Goal: Task Accomplishment & Management: Manage account settings

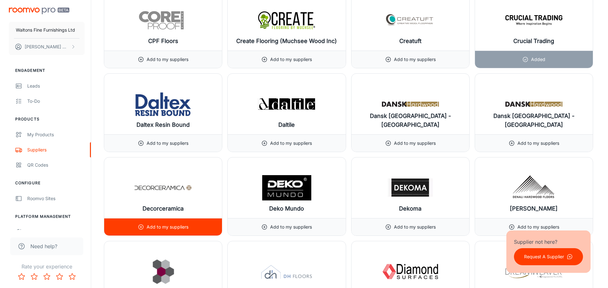
scroll to position [2279, 0]
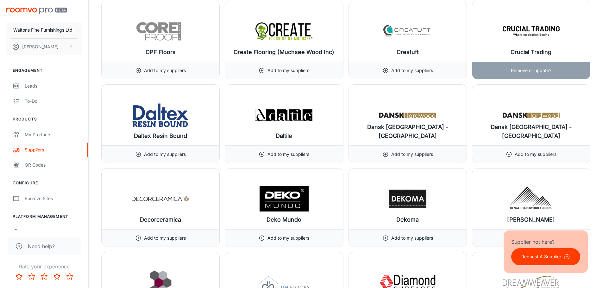
click at [546, 71] on p "Remove or update?" at bounding box center [531, 70] width 41 height 7
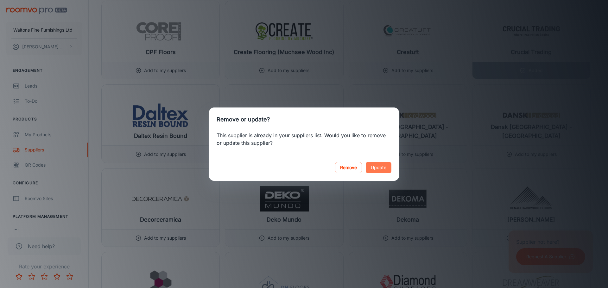
click at [380, 167] on button "Update" at bounding box center [379, 167] width 26 height 11
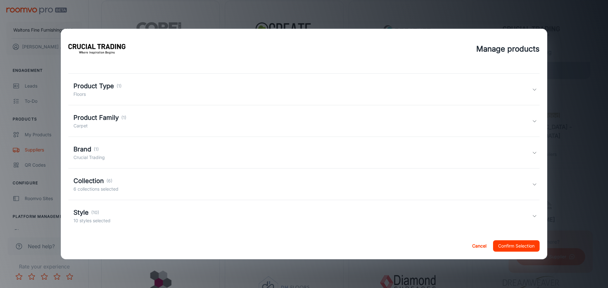
scroll to position [20, 0]
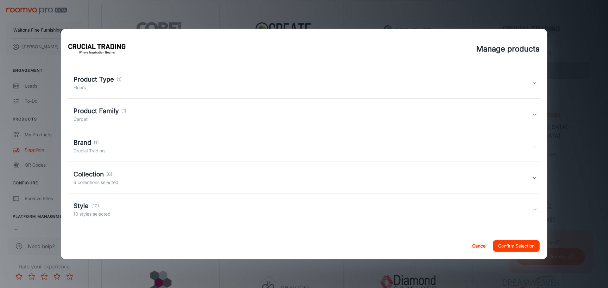
click at [129, 174] on div "Collection (6) 6 collections selected" at bounding box center [302, 178] width 458 height 16
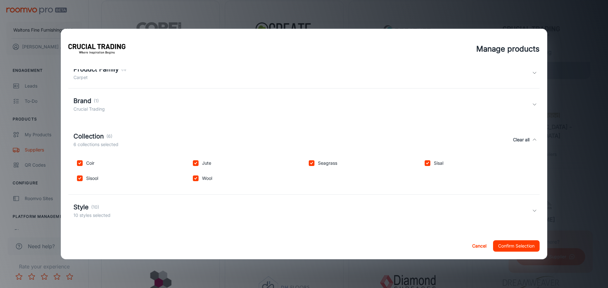
scroll to position [63, 0]
click at [136, 133] on div "Collection (6) 6 collections selected Clear all" at bounding box center [302, 138] width 458 height 16
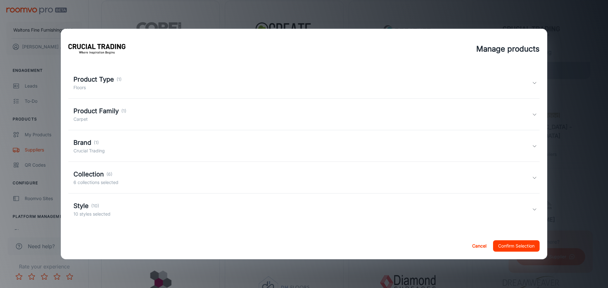
click at [134, 215] on div "Style (10) 10 styles selected" at bounding box center [302, 209] width 458 height 16
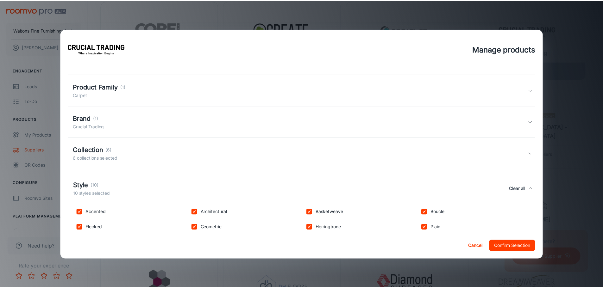
scroll to position [73, 0]
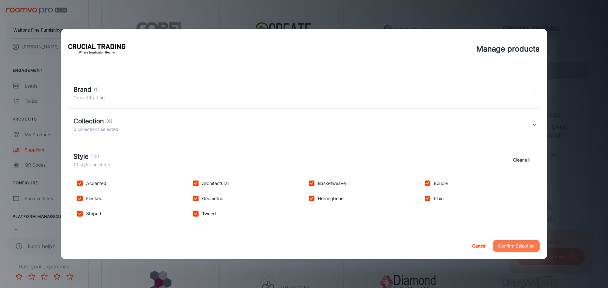
click at [510, 248] on button "Confirm Selection" at bounding box center [516, 246] width 47 height 11
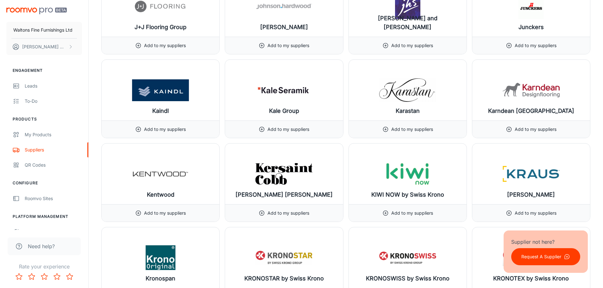
scroll to position [4241, 0]
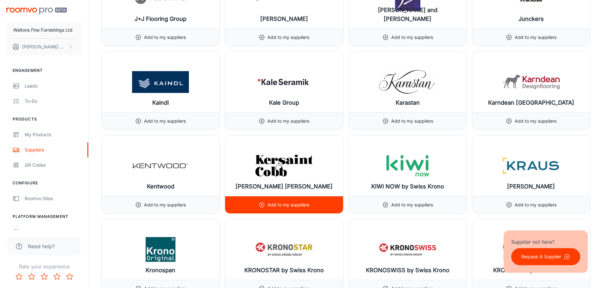
click at [300, 194] on div "[PERSON_NAME] [PERSON_NAME]" at bounding box center [284, 165] width 118 height 61
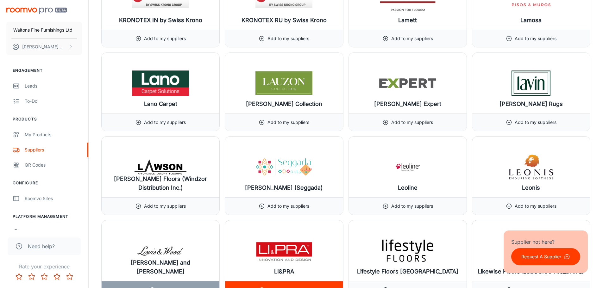
scroll to position [4558, 0]
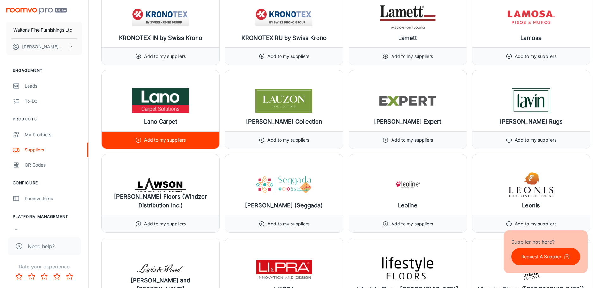
click at [205, 141] on div "Add to my suppliers" at bounding box center [161, 139] width 118 height 17
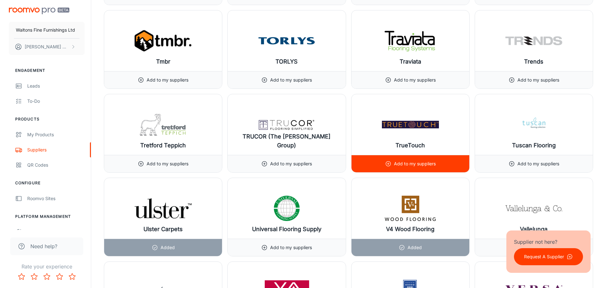
scroll to position [7311, 0]
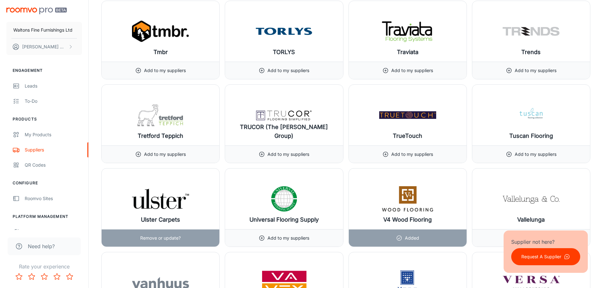
click at [173, 238] on p "Remove or update?" at bounding box center [160, 238] width 41 height 7
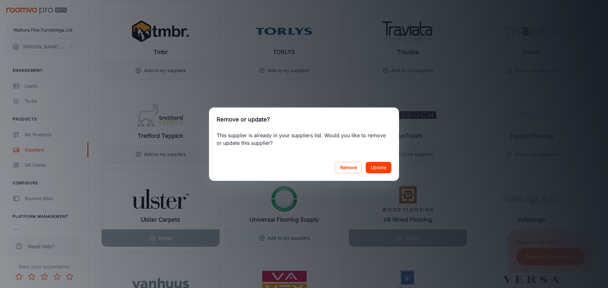
click at [379, 170] on button "Update" at bounding box center [379, 167] width 26 height 11
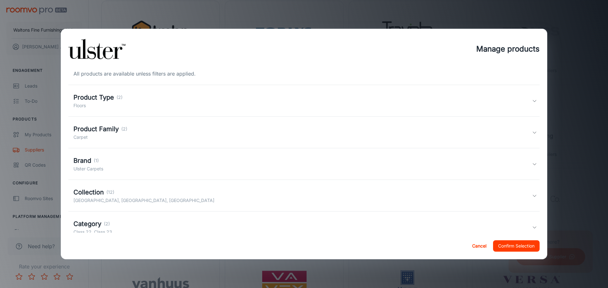
scroll to position [0, 0]
click at [135, 189] on div "Collection (12) [GEOGRAPHIC_DATA], [GEOGRAPHIC_DATA], [GEOGRAPHIC_DATA]" at bounding box center [303, 198] width 471 height 32
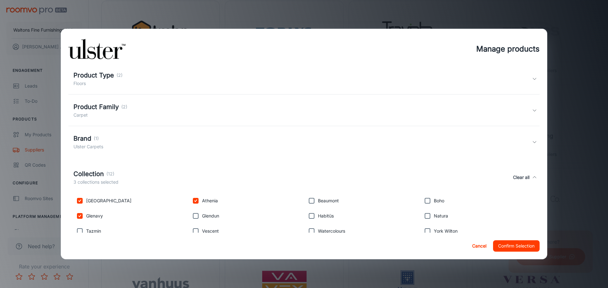
scroll to position [95, 0]
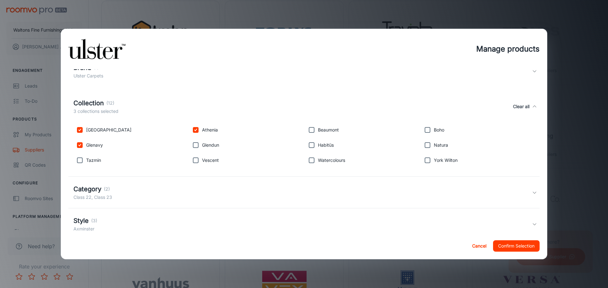
click at [314, 129] on input "checkbox" at bounding box center [311, 130] width 13 height 13
checkbox input "true"
click at [419, 123] on div "Boho" at bounding box center [476, 128] width 116 height 15
click at [421, 129] on input "checkbox" at bounding box center [427, 130] width 13 height 13
checkbox input "true"
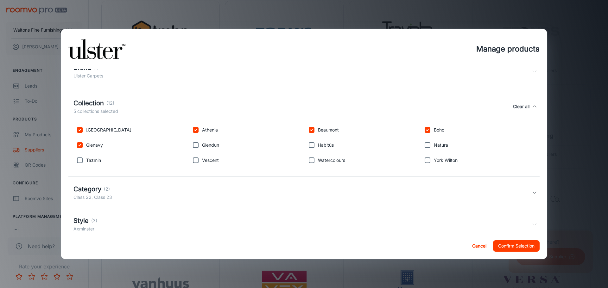
click at [421, 141] on input "checkbox" at bounding box center [427, 145] width 13 height 13
checkbox input "true"
click at [421, 156] on input "checkbox" at bounding box center [427, 160] width 13 height 13
checkbox input "true"
click at [323, 164] on p "Watercolours" at bounding box center [331, 160] width 27 height 7
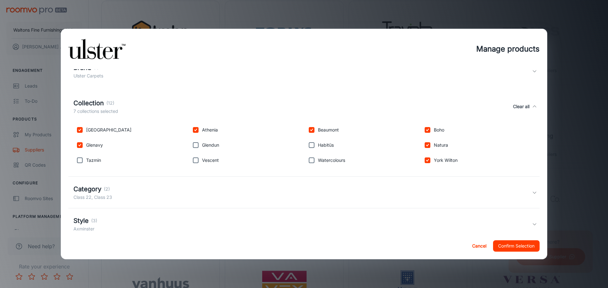
click at [323, 157] on div "Watercolours" at bounding box center [361, 159] width 116 height 15
click at [309, 159] on input "checkbox" at bounding box center [311, 160] width 13 height 13
checkbox input "true"
click at [318, 145] on p "Habitüs" at bounding box center [326, 145] width 16 height 7
click at [305, 145] on input "checkbox" at bounding box center [311, 145] width 13 height 13
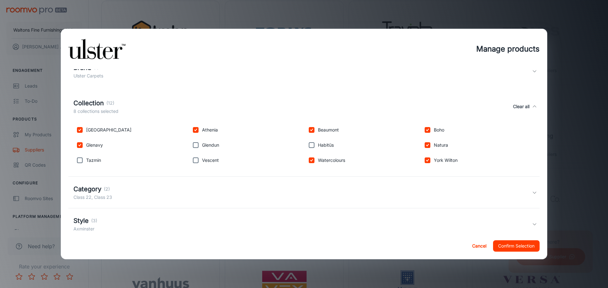
checkbox input "true"
click at [199, 147] on input "checkbox" at bounding box center [195, 145] width 13 height 13
checkbox input "true"
click at [190, 157] on input "checkbox" at bounding box center [195, 160] width 13 height 13
checkbox input "true"
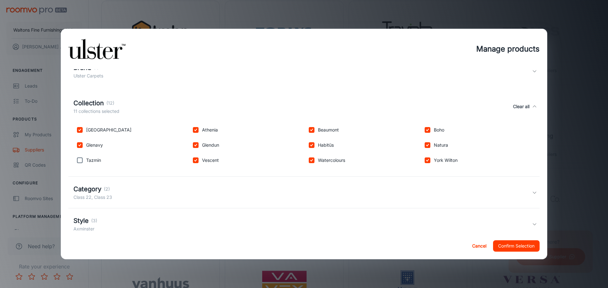
click at [90, 164] on p "Tazmin" at bounding box center [93, 160] width 15 height 7
click at [81, 161] on input "checkbox" at bounding box center [79, 160] width 13 height 13
checkbox input "true"
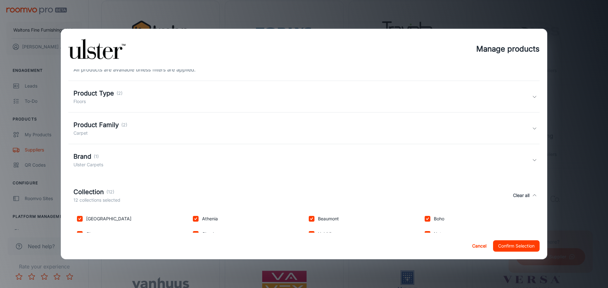
scroll to position [0, 0]
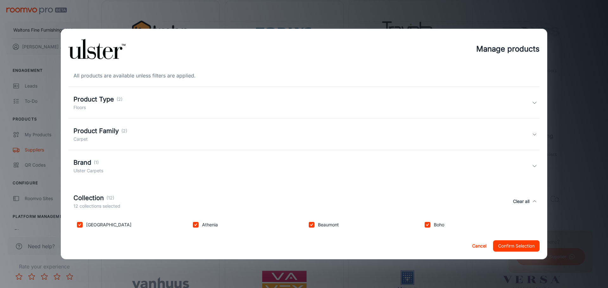
click at [197, 163] on div "Brand (1) Ulster Carpets" at bounding box center [302, 166] width 458 height 16
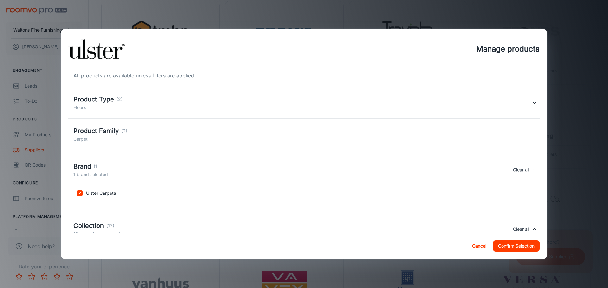
click at [188, 167] on div "Brand (1) 1 brand selected Clear all" at bounding box center [302, 170] width 458 height 16
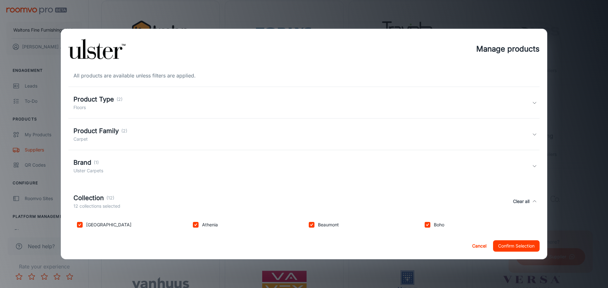
click at [214, 138] on div "Product Family (2) Carpet" at bounding box center [302, 134] width 458 height 16
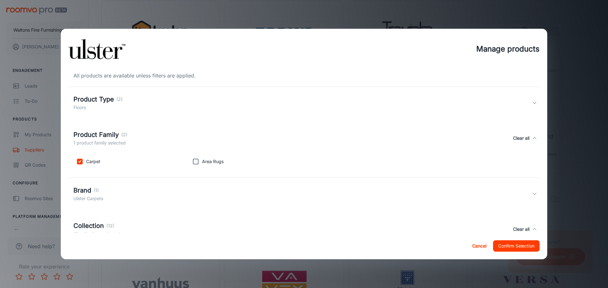
click at [191, 163] on input "checkbox" at bounding box center [195, 161] width 13 height 13
checkbox input "true"
click at [170, 144] on div "Product Family (2) 2 product families selected Clear all" at bounding box center [302, 138] width 458 height 16
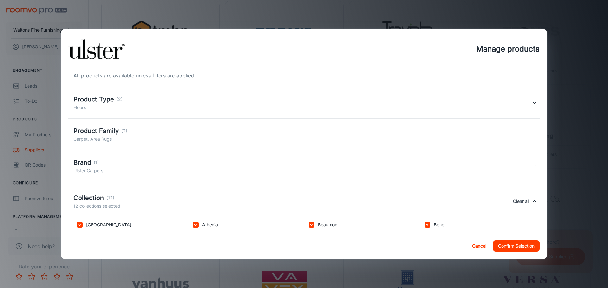
click at [166, 96] on div "Product Type (2) Floors" at bounding box center [302, 103] width 458 height 16
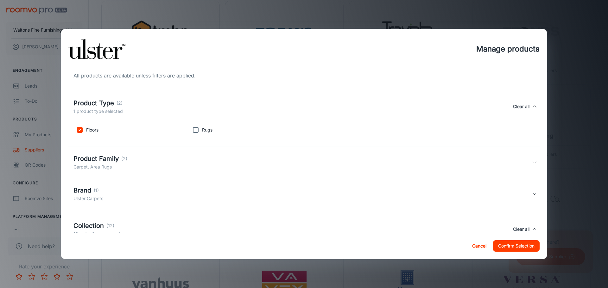
click at [191, 132] on input "checkbox" at bounding box center [195, 130] width 13 height 13
checkbox input "true"
click at [164, 108] on div "Product Type (2) 2 product types selected Clear all" at bounding box center [302, 106] width 458 height 16
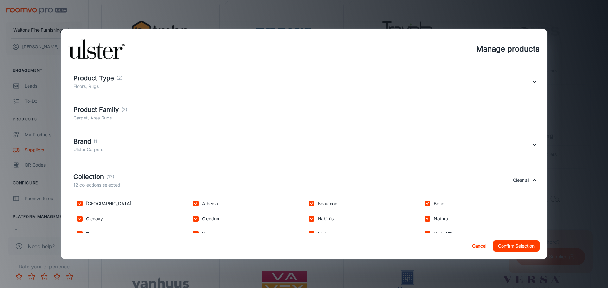
scroll to position [32, 0]
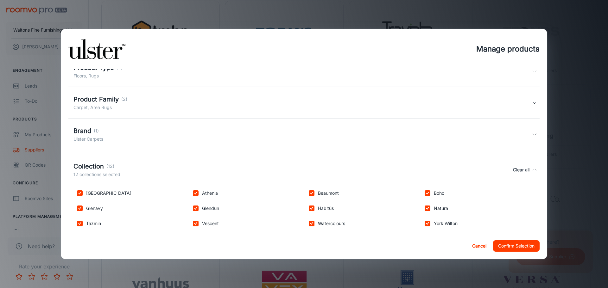
click at [198, 105] on div "Product Family (2) Carpet, Area Rugs" at bounding box center [302, 103] width 458 height 16
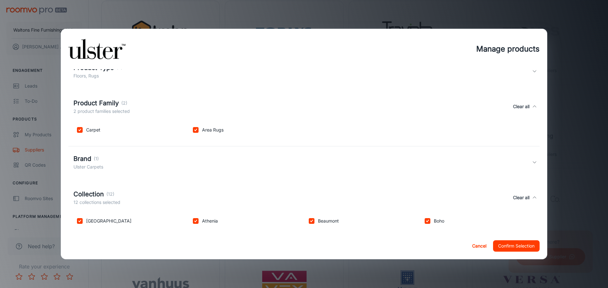
click at [199, 105] on div "Product Family (2) 2 product families selected Clear all" at bounding box center [302, 106] width 458 height 16
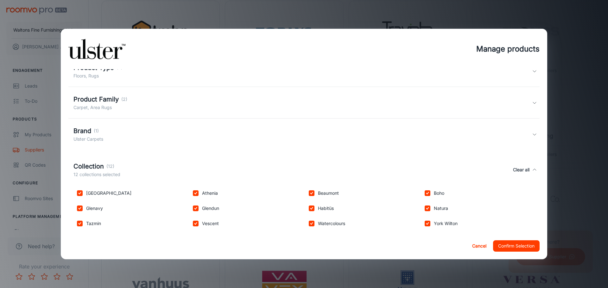
click at [170, 136] on div "Brand (1) Ulster Carpets" at bounding box center [302, 134] width 458 height 16
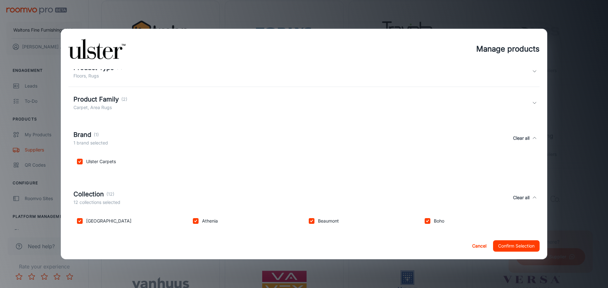
click at [163, 137] on div "Brand (1) 1 brand selected Clear all" at bounding box center [302, 138] width 458 height 16
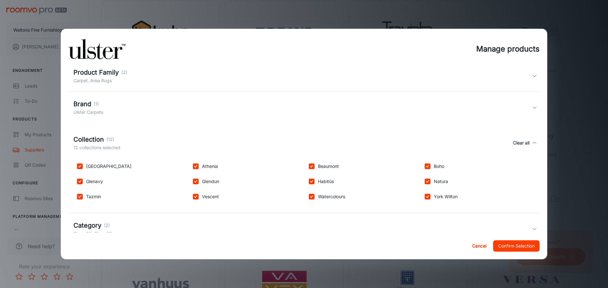
scroll to position [110, 0]
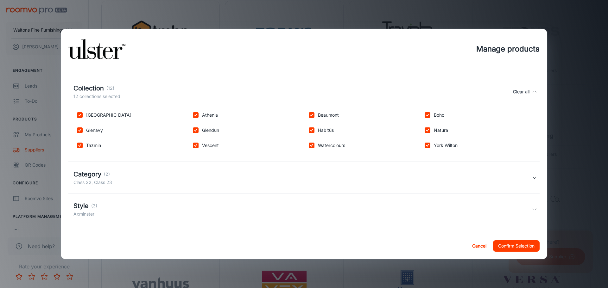
click at [170, 183] on div "Category (2) Class 22, Class 23" at bounding box center [302, 178] width 458 height 16
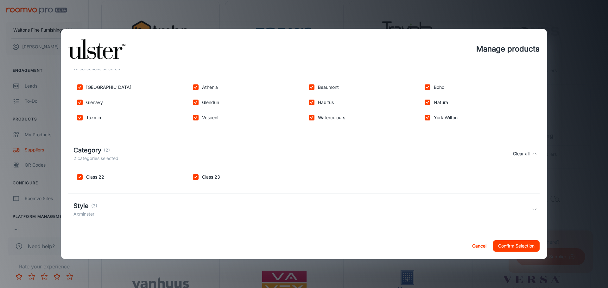
click at [153, 206] on div "Style (3) Axminster" at bounding box center [302, 209] width 458 height 16
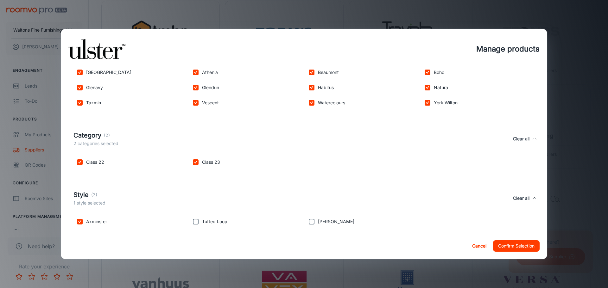
scroll to position [160, 0]
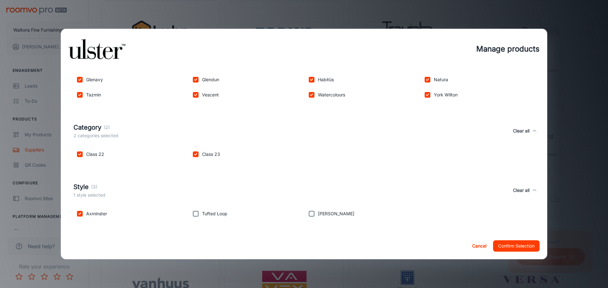
click at [196, 211] on input "checkbox" at bounding box center [195, 214] width 13 height 13
checkbox input "true"
click at [321, 215] on p "[PERSON_NAME]" at bounding box center [336, 213] width 36 height 7
click at [308, 217] on input "checkbox" at bounding box center [311, 214] width 13 height 13
checkbox input "true"
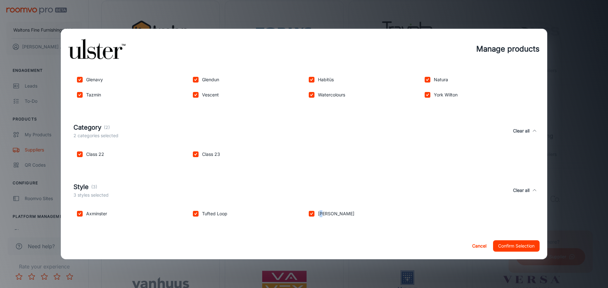
click at [382, 190] on div "Style (3) 3 styles selected Clear all" at bounding box center [302, 190] width 458 height 16
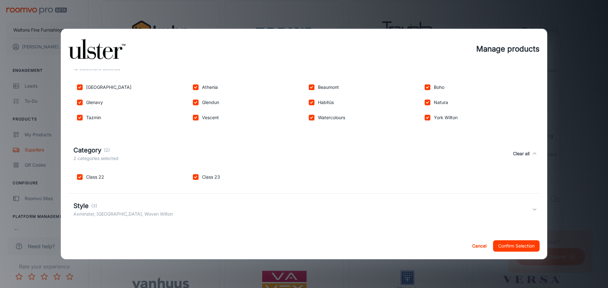
scroll to position [138, 0]
click at [314, 204] on div "Style (3) Axminster, [GEOGRAPHIC_DATA], Woven Wilton" at bounding box center [302, 209] width 458 height 16
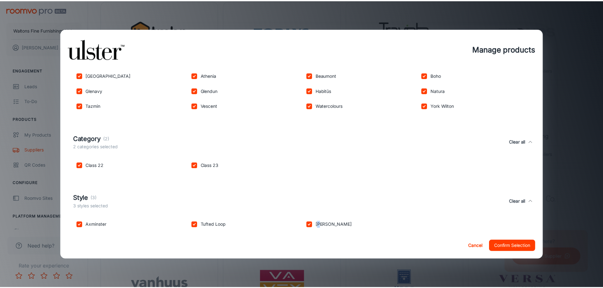
scroll to position [160, 0]
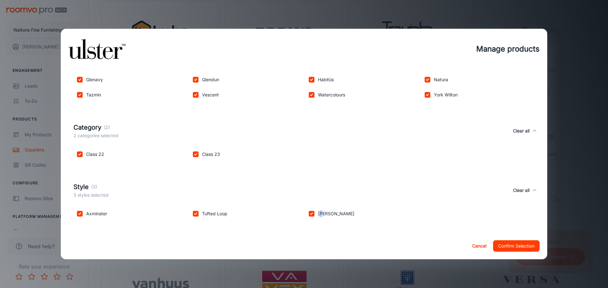
click at [320, 212] on p "[PERSON_NAME]" at bounding box center [336, 213] width 36 height 7
click at [500, 243] on button "Confirm Selection" at bounding box center [516, 246] width 47 height 11
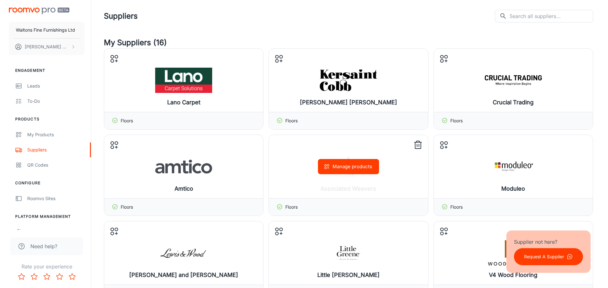
scroll to position [0, 0]
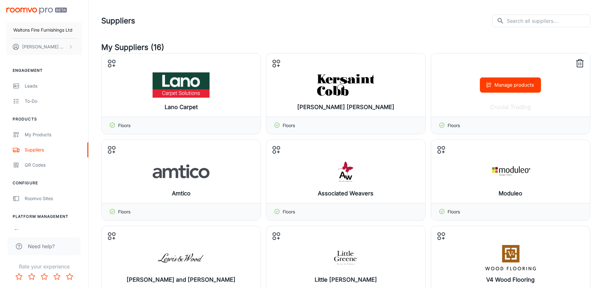
click at [468, 94] on div "Manage products" at bounding box center [510, 84] width 159 height 63
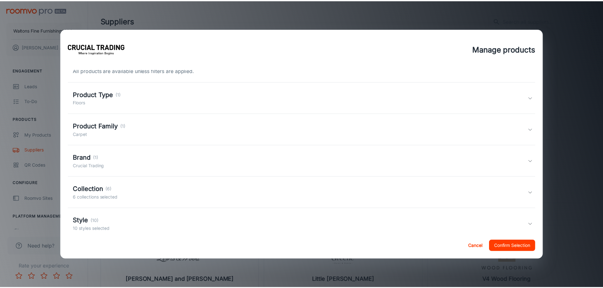
scroll to position [20, 0]
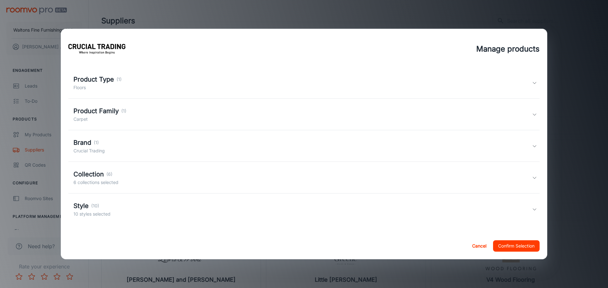
click at [462, 270] on div "Manage products All products are available unless filters are applied. Product …" at bounding box center [304, 144] width 608 height 288
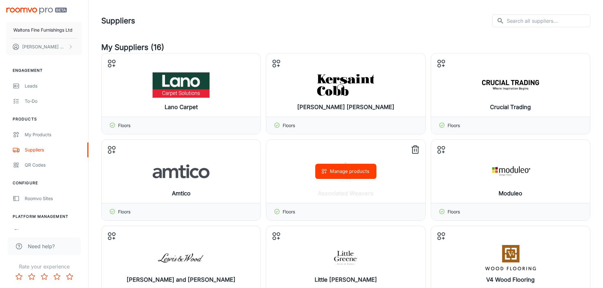
click at [391, 185] on div "Manage products" at bounding box center [345, 171] width 159 height 63
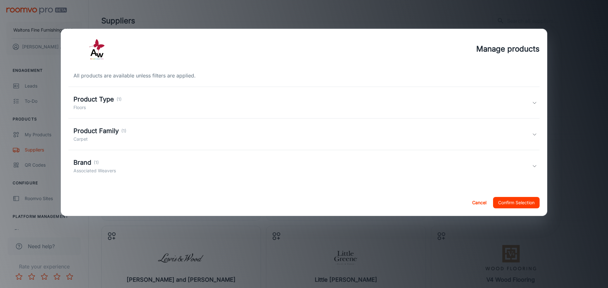
click at [292, 178] on div "Brand (1) Associated Weavers" at bounding box center [303, 166] width 471 height 32
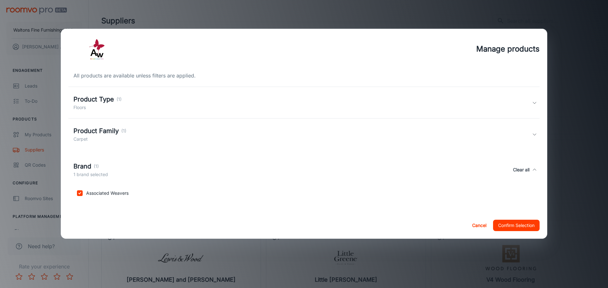
click at [500, 229] on button "Confirm Selection" at bounding box center [516, 225] width 47 height 11
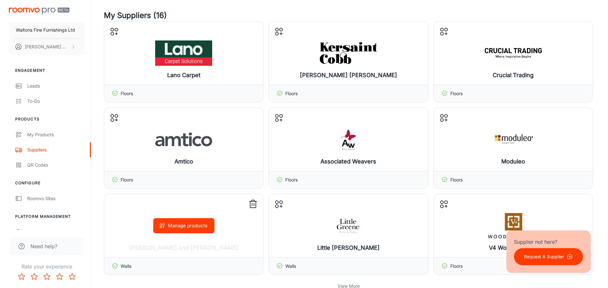
scroll to position [32, 0]
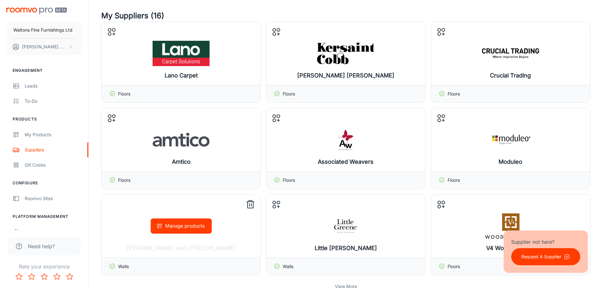
click at [181, 249] on div "Manage products" at bounding box center [181, 226] width 159 height 63
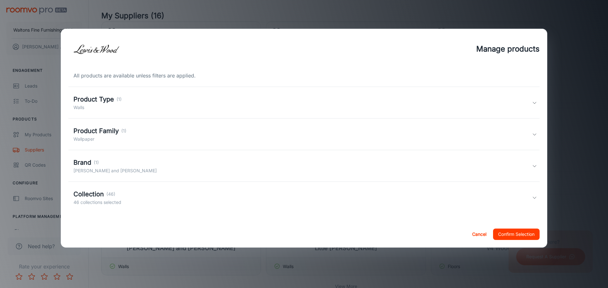
click at [179, 203] on div "Collection (46) 46 collections selected" at bounding box center [302, 198] width 458 height 16
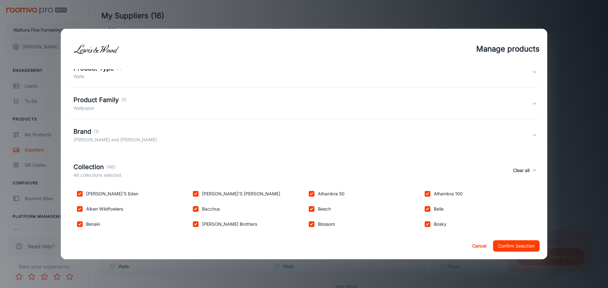
scroll to position [56, 0]
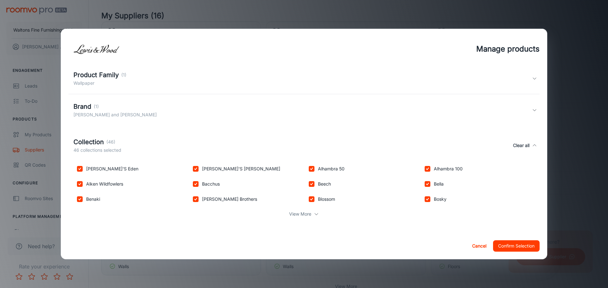
click at [111, 137] on div "Collection (46) 46 collections selected Clear all" at bounding box center [303, 145] width 471 height 29
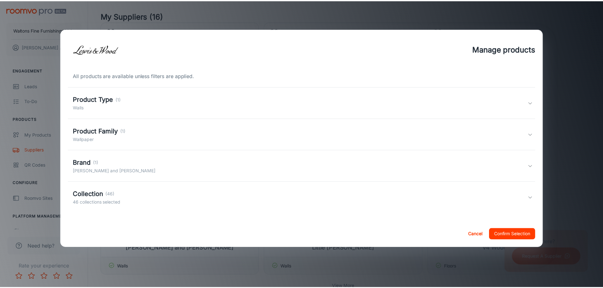
scroll to position [0, 0]
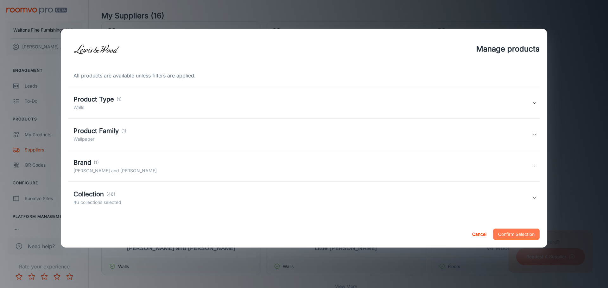
click at [503, 231] on button "Confirm Selection" at bounding box center [516, 234] width 47 height 11
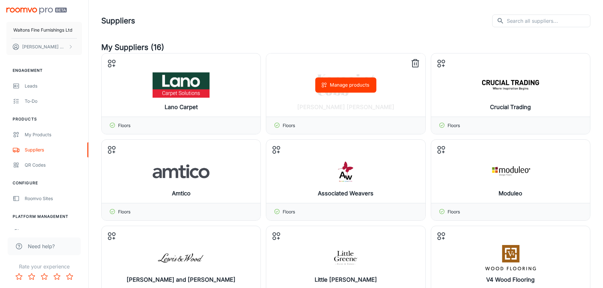
click at [345, 103] on div "Manage products" at bounding box center [345, 84] width 159 height 63
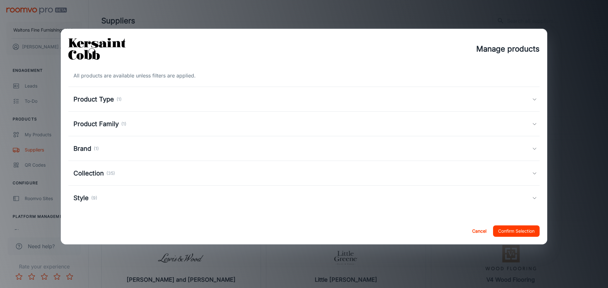
click at [132, 99] on div "Product Type (1)" at bounding box center [302, 99] width 458 height 9
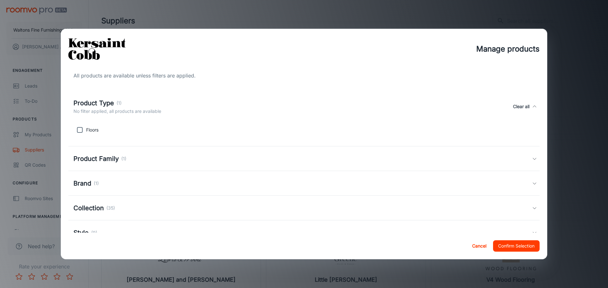
click at [79, 130] on input "checkbox" at bounding box center [79, 130] width 13 height 13
checkbox input "true"
click at [117, 104] on p "(1)" at bounding box center [118, 103] width 5 height 7
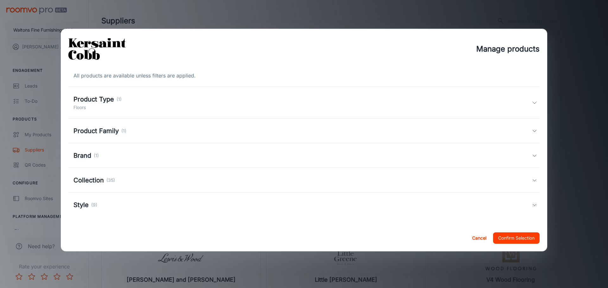
click at [119, 133] on div "Product Family (1)" at bounding box center [99, 130] width 53 height 9
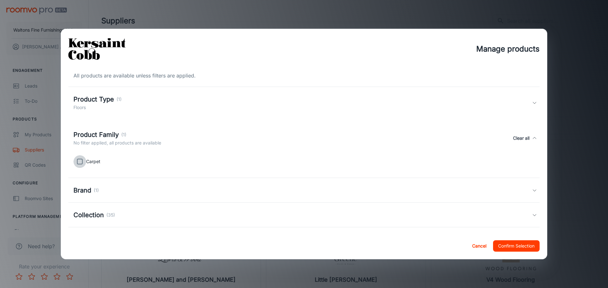
drag, startPoint x: 81, startPoint y: 160, endPoint x: 95, endPoint y: 146, distance: 19.5
click at [81, 160] on input "checkbox" at bounding box center [79, 161] width 13 height 13
checkbox input "true"
click at [122, 138] on p "(1)" at bounding box center [123, 134] width 5 height 7
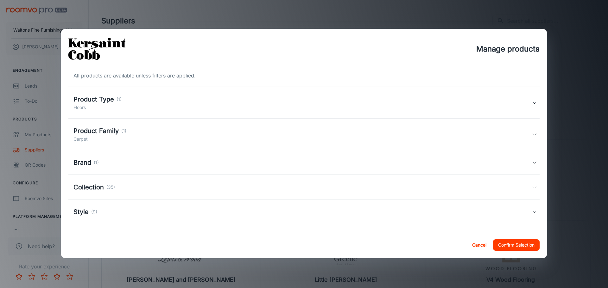
click at [115, 166] on div "Brand (1)" at bounding box center [302, 162] width 458 height 9
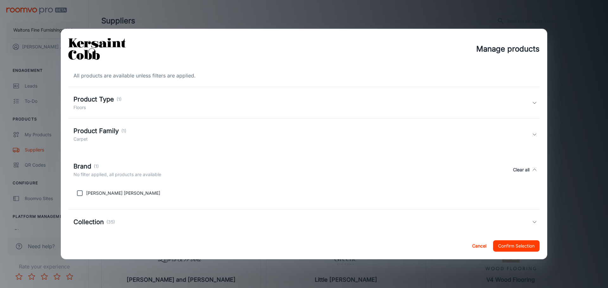
drag, startPoint x: 91, startPoint y: 193, endPoint x: 92, endPoint y: 186, distance: 6.6
click at [90, 191] on p "[PERSON_NAME] [PERSON_NAME]" at bounding box center [123, 193] width 74 height 7
drag, startPoint x: 77, startPoint y: 192, endPoint x: 89, endPoint y: 171, distance: 23.8
click at [77, 190] on input "checkbox" at bounding box center [79, 193] width 13 height 13
checkbox input "true"
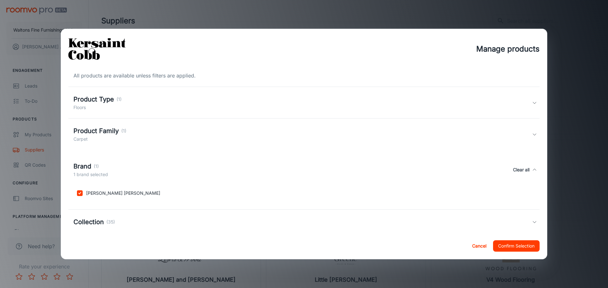
click at [98, 166] on p "(1)" at bounding box center [96, 166] width 5 height 7
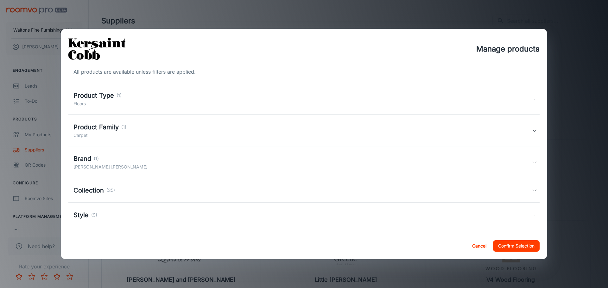
scroll to position [6, 0]
click at [114, 191] on p "(35)" at bounding box center [110, 188] width 9 height 7
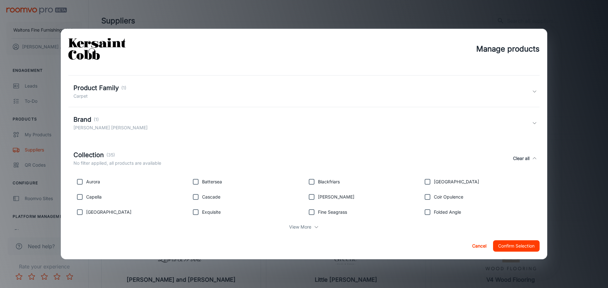
scroll to position [86, 0]
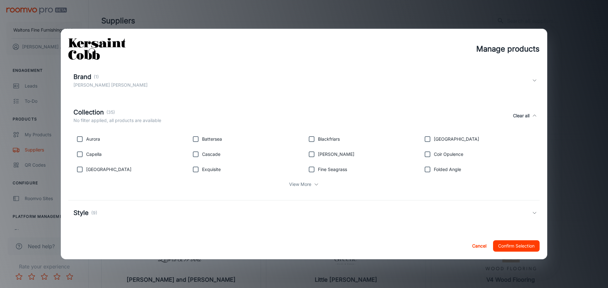
click at [293, 179] on div "View More" at bounding box center [303, 185] width 461 height 12
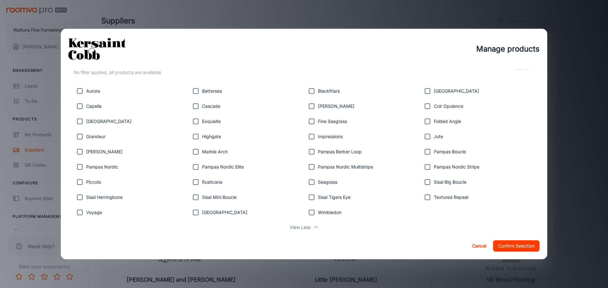
scroll to position [145, 0]
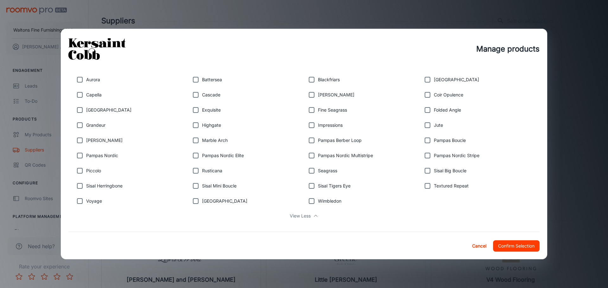
click at [310, 199] on input "checkbox" at bounding box center [311, 201] width 13 height 13
checkbox input "true"
click at [200, 205] on input "checkbox" at bounding box center [195, 201] width 13 height 13
checkbox input "true"
click at [76, 200] on input "checkbox" at bounding box center [79, 201] width 13 height 13
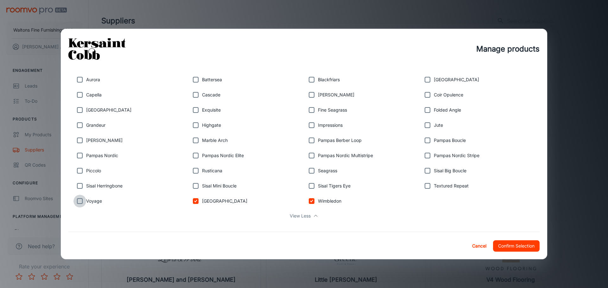
checkbox input "true"
click at [80, 182] on input "checkbox" at bounding box center [79, 186] width 13 height 13
checkbox input "true"
click at [196, 187] on input "checkbox" at bounding box center [195, 186] width 13 height 13
checkbox input "true"
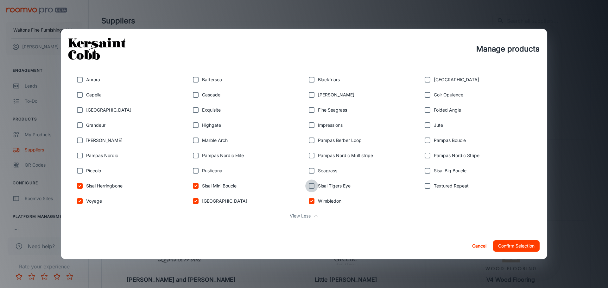
click at [314, 187] on input "checkbox" at bounding box center [311, 186] width 13 height 13
checkbox input "true"
click at [421, 189] on input "checkbox" at bounding box center [427, 186] width 13 height 13
checkbox input "true"
click at [424, 175] on input "checkbox" at bounding box center [427, 171] width 13 height 13
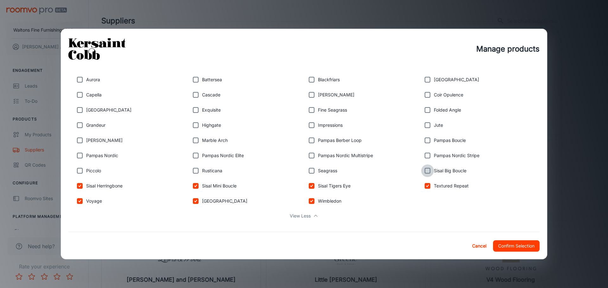
checkbox input "true"
click at [314, 174] on input "checkbox" at bounding box center [311, 171] width 13 height 13
checkbox input "true"
click at [215, 172] on p "Rusticana" at bounding box center [212, 170] width 20 height 7
click at [193, 171] on input "checkbox" at bounding box center [195, 171] width 13 height 13
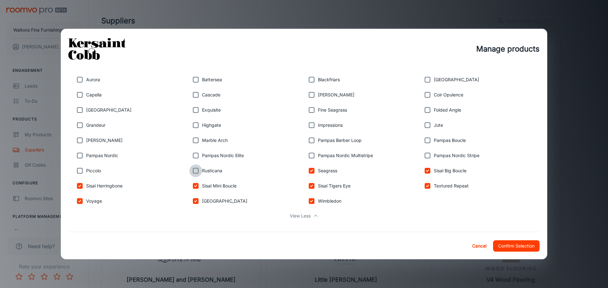
checkbox input "true"
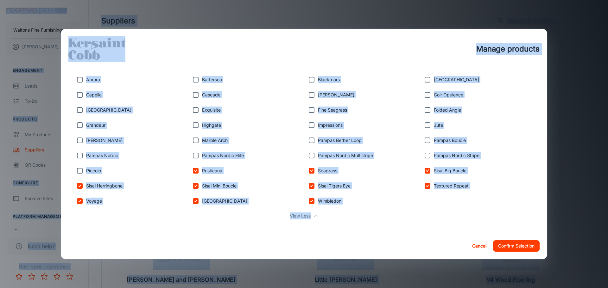
click at [171, 212] on div "View Less" at bounding box center [303, 216] width 461 height 12
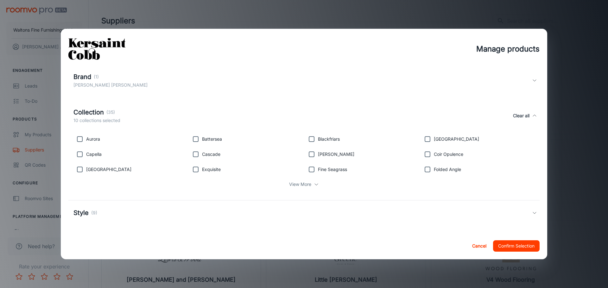
scroll to position [86, 0]
click at [297, 185] on p "View More" at bounding box center [300, 184] width 22 height 7
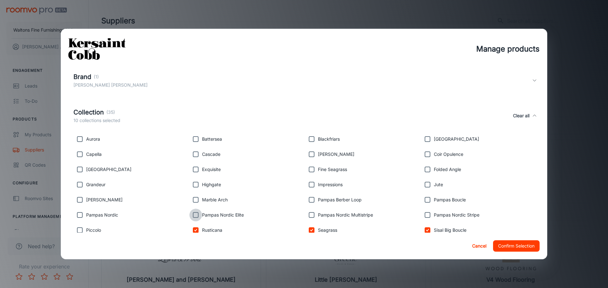
click at [191, 210] on input "checkbox" at bounding box center [195, 215] width 13 height 13
checkbox input "true"
click at [90, 232] on p "Piccolo" at bounding box center [93, 230] width 15 height 7
click at [89, 229] on p "Piccolo" at bounding box center [93, 230] width 15 height 7
click at [82, 229] on input "checkbox" at bounding box center [79, 230] width 13 height 13
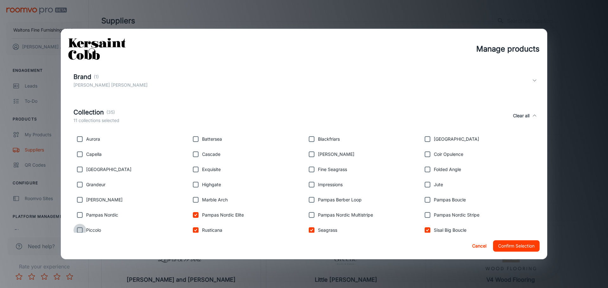
checkbox input "true"
click at [82, 216] on input "checkbox" at bounding box center [79, 215] width 13 height 13
checkbox input "true"
click at [312, 216] on input "checkbox" at bounding box center [311, 215] width 13 height 13
checkbox input "true"
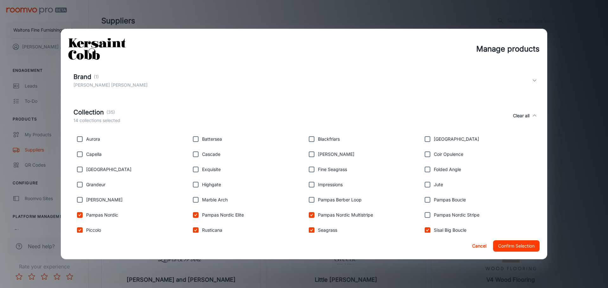
click at [427, 217] on input "checkbox" at bounding box center [427, 215] width 13 height 13
checkbox input "true"
click at [422, 198] on input "checkbox" at bounding box center [427, 200] width 13 height 13
checkbox input "true"
click at [306, 201] on input "checkbox" at bounding box center [311, 200] width 13 height 13
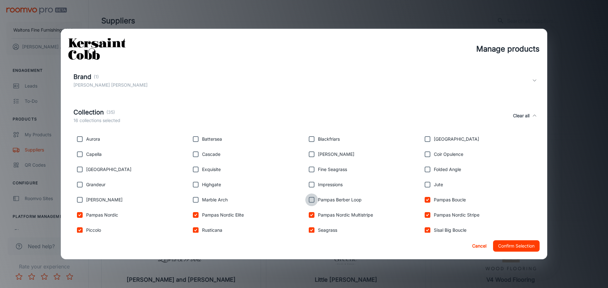
checkbox input "true"
click at [190, 197] on input "checkbox" at bounding box center [195, 200] width 13 height 13
checkbox input "true"
click at [74, 195] on input "checkbox" at bounding box center [79, 200] width 13 height 13
checkbox input "true"
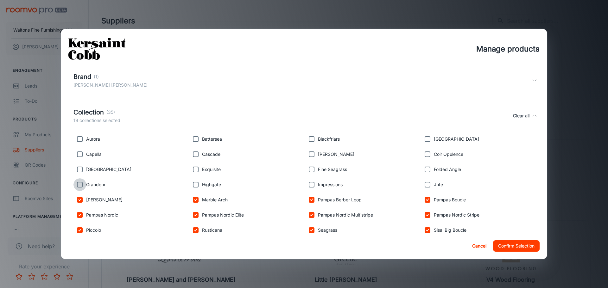
click at [84, 184] on input "checkbox" at bounding box center [79, 185] width 13 height 13
checkbox input "true"
click at [192, 187] on input "checkbox" at bounding box center [195, 185] width 13 height 13
checkbox input "true"
click at [313, 188] on input "checkbox" at bounding box center [311, 185] width 13 height 13
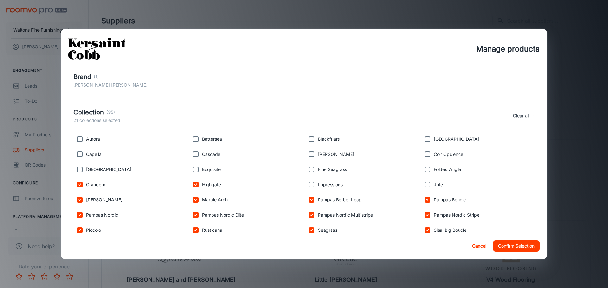
checkbox input "true"
drag, startPoint x: 429, startPoint y: 185, endPoint x: 424, endPoint y: 184, distance: 4.6
click at [429, 185] on input "checkbox" at bounding box center [427, 185] width 13 height 13
checkbox input "true"
click at [425, 169] on input "checkbox" at bounding box center [427, 169] width 13 height 13
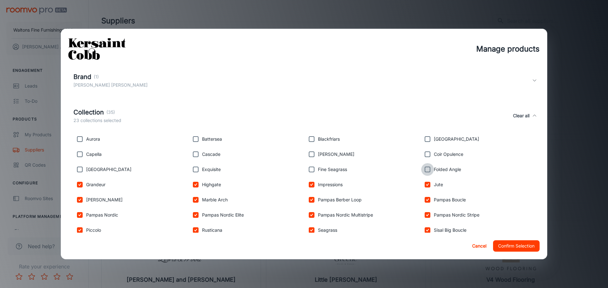
checkbox input "true"
click at [425, 159] on input "checkbox" at bounding box center [427, 154] width 13 height 13
checkbox input "true"
click at [423, 140] on input "checkbox" at bounding box center [427, 139] width 13 height 13
checkbox input "true"
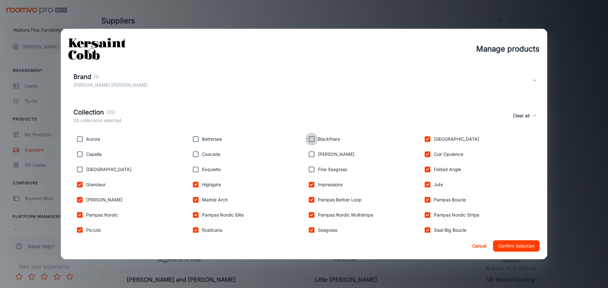
click at [310, 141] on input "checkbox" at bounding box center [311, 139] width 13 height 13
checkbox input "true"
click at [310, 156] on input "checkbox" at bounding box center [311, 154] width 13 height 13
checkbox input "true"
click at [313, 173] on input "checkbox" at bounding box center [311, 169] width 13 height 13
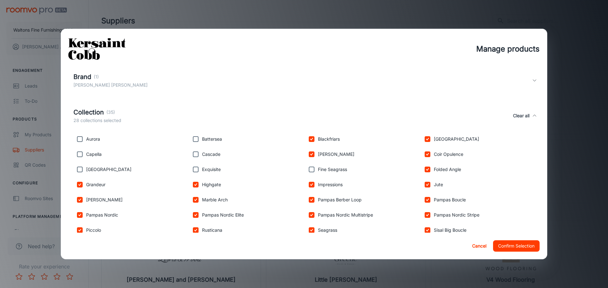
checkbox input "true"
click at [193, 145] on input "checkbox" at bounding box center [195, 139] width 13 height 13
checkbox input "true"
click at [196, 153] on input "checkbox" at bounding box center [195, 154] width 13 height 13
checkbox input "true"
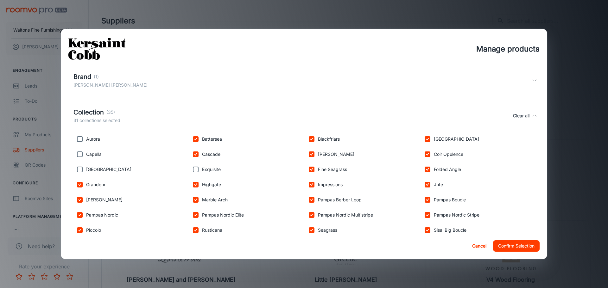
click at [194, 169] on input "checkbox" at bounding box center [195, 169] width 13 height 13
checkbox input "true"
click at [81, 144] on input "checkbox" at bounding box center [79, 139] width 13 height 13
checkbox input "true"
click at [81, 155] on input "checkbox" at bounding box center [79, 154] width 13 height 13
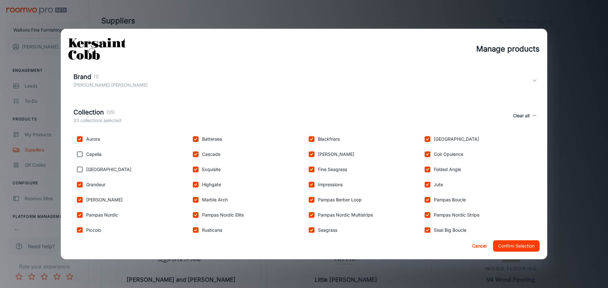
checkbox input "true"
click at [78, 169] on input "checkbox" at bounding box center [79, 169] width 13 height 13
checkbox input "true"
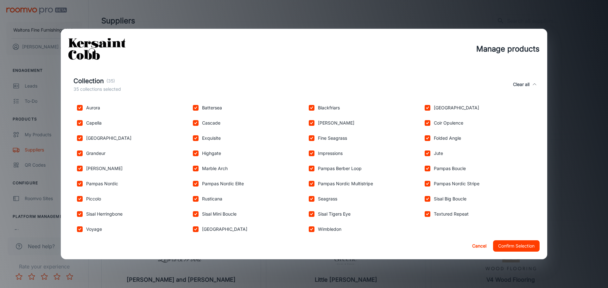
scroll to position [177, 0]
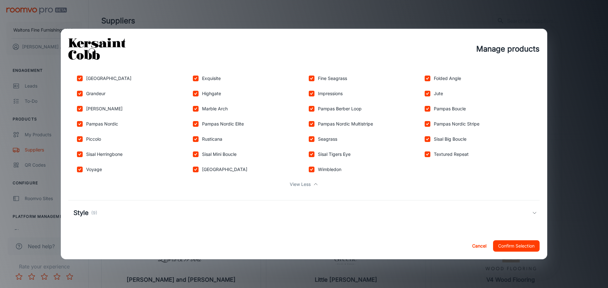
click at [225, 207] on div "Style (9)" at bounding box center [303, 213] width 471 height 25
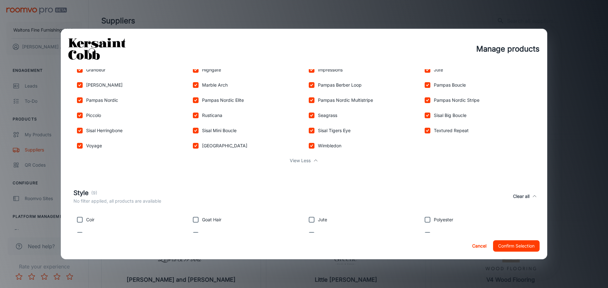
scroll to position [237, 0]
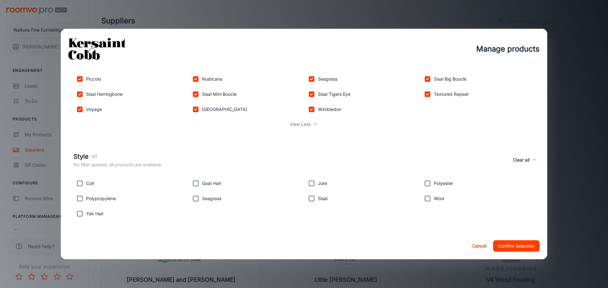
click at [83, 215] on input "checkbox" at bounding box center [79, 214] width 13 height 13
checkbox input "true"
click at [78, 201] on input "checkbox" at bounding box center [79, 198] width 13 height 13
checkbox input "true"
click at [78, 189] on input "checkbox" at bounding box center [79, 183] width 13 height 13
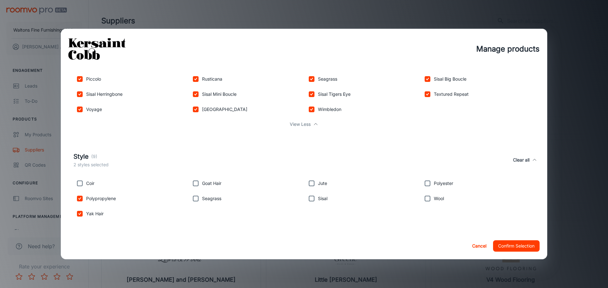
checkbox input "true"
click at [197, 199] on input "checkbox" at bounding box center [195, 198] width 13 height 13
checkbox input "true"
click at [194, 191] on div "Seagrass" at bounding box center [245, 197] width 116 height 15
click at [196, 188] on input "checkbox" at bounding box center [195, 183] width 13 height 13
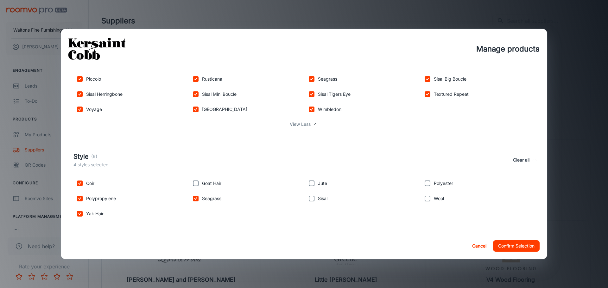
checkbox input "true"
click at [318, 201] on p "Sisal" at bounding box center [322, 198] width 9 height 7
drag, startPoint x: 312, startPoint y: 196, endPoint x: 313, endPoint y: 192, distance: 4.0
click at [312, 196] on input "checkbox" at bounding box center [311, 198] width 13 height 13
checkbox input "true"
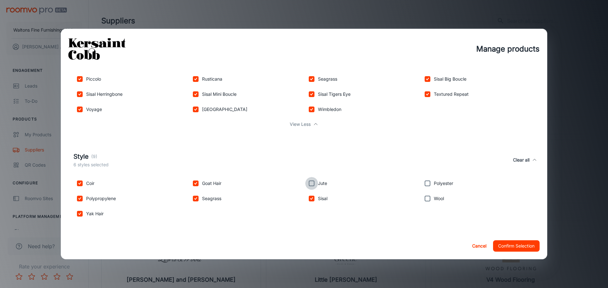
click at [312, 185] on input "checkbox" at bounding box center [311, 183] width 13 height 13
checkbox input "true"
click at [424, 201] on input "checkbox" at bounding box center [427, 198] width 13 height 13
checkbox input "true"
click at [425, 188] on input "checkbox" at bounding box center [427, 183] width 13 height 13
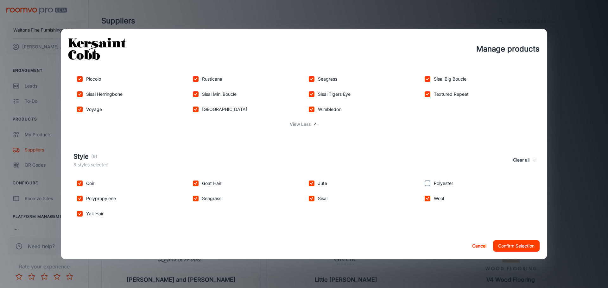
checkbox input "true"
drag, startPoint x: 466, startPoint y: 236, endPoint x: 471, endPoint y: 247, distance: 11.6
click at [471, 244] on div "Cancel Confirm Selection" at bounding box center [304, 246] width 486 height 27
click at [502, 252] on div "Cancel Confirm Selection" at bounding box center [304, 246] width 486 height 27
click at [506, 250] on button "Confirm Selection" at bounding box center [516, 246] width 47 height 11
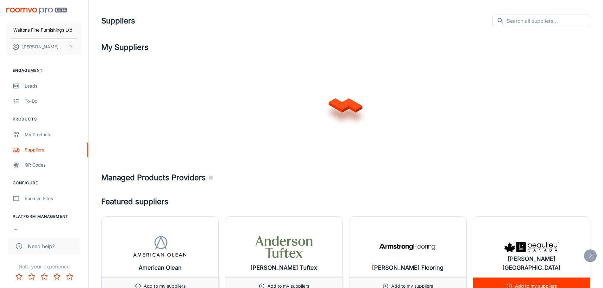
click at [513, 243] on img at bounding box center [531, 247] width 57 height 25
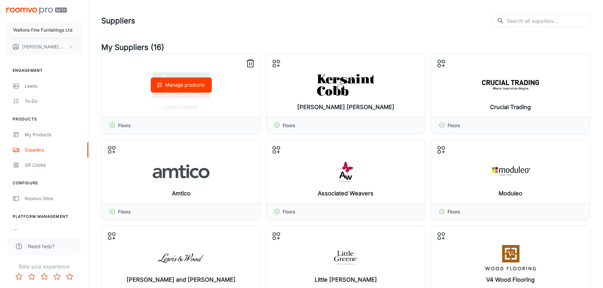
click at [231, 118] on div "Floors" at bounding box center [181, 125] width 159 height 17
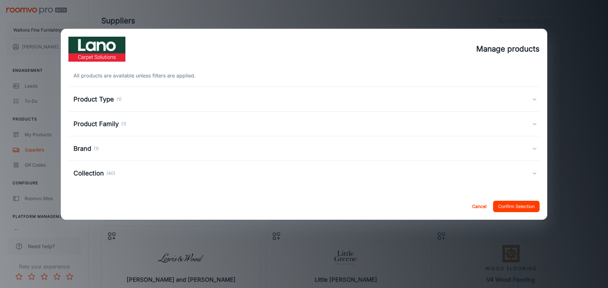
click at [229, 99] on div "Product Type (1)" at bounding box center [302, 99] width 458 height 9
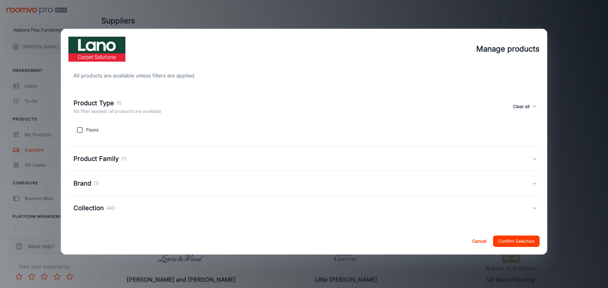
click at [94, 135] on div "Floors" at bounding box center [129, 128] width 116 height 15
click at [81, 130] on input "checkbox" at bounding box center [79, 130] width 13 height 13
checkbox input "true"
click at [97, 110] on p "1 product type selected" at bounding box center [97, 111] width 49 height 7
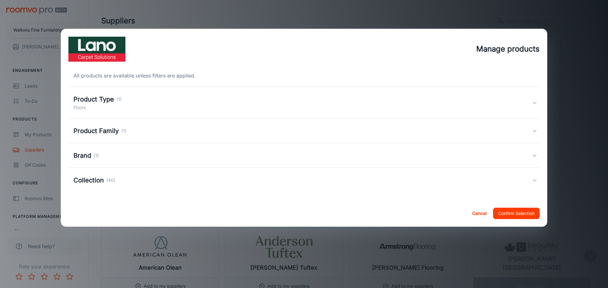
click at [119, 134] on div "Product Family (1)" at bounding box center [99, 130] width 53 height 9
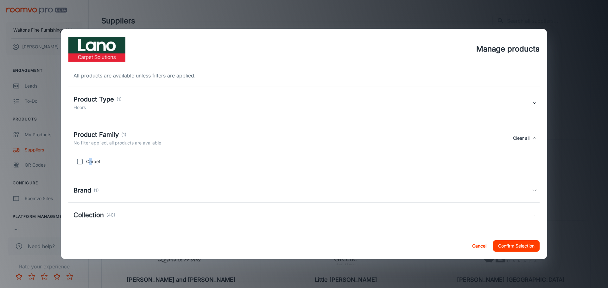
click at [90, 157] on div "Carpet" at bounding box center [129, 160] width 116 height 15
click at [78, 164] on input "checkbox" at bounding box center [79, 161] width 13 height 13
checkbox input "true"
click at [100, 140] on p "1 product family selected" at bounding box center [99, 143] width 53 height 7
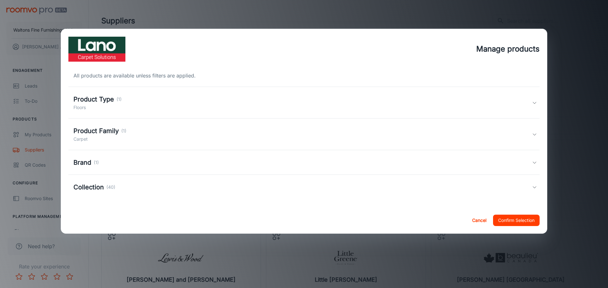
click at [111, 165] on div "Brand (1)" at bounding box center [302, 162] width 458 height 9
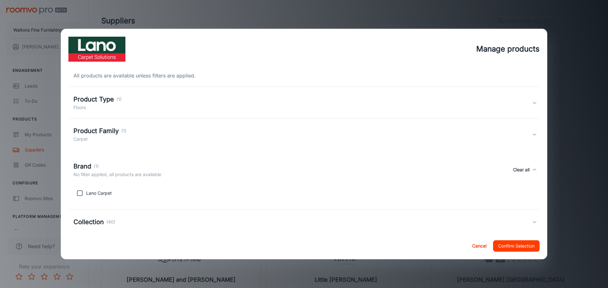
click at [81, 191] on input "checkbox" at bounding box center [79, 193] width 13 height 13
checkbox input "true"
click at [95, 175] on p "1 brand selected" at bounding box center [90, 174] width 34 height 7
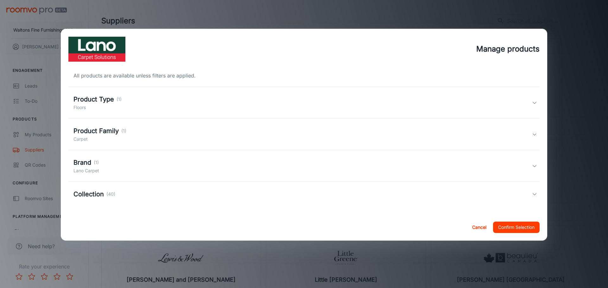
click at [103, 195] on h5 "Collection" at bounding box center [88, 194] width 30 height 9
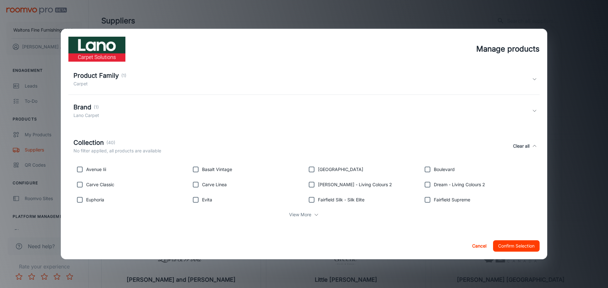
scroll to position [56, 0]
click at [297, 216] on p "View More" at bounding box center [300, 214] width 22 height 7
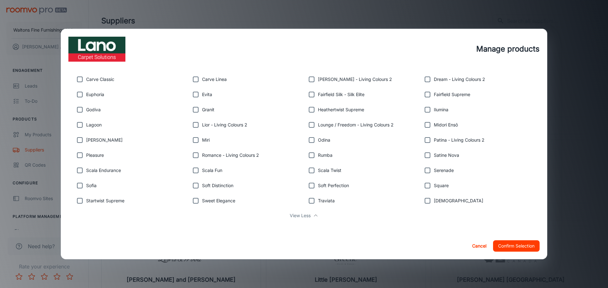
scroll to position [162, 0]
click at [427, 197] on input "checkbox" at bounding box center [427, 199] width 13 height 13
checkbox input "true"
click at [313, 199] on input "checkbox" at bounding box center [311, 199] width 13 height 13
checkbox input "true"
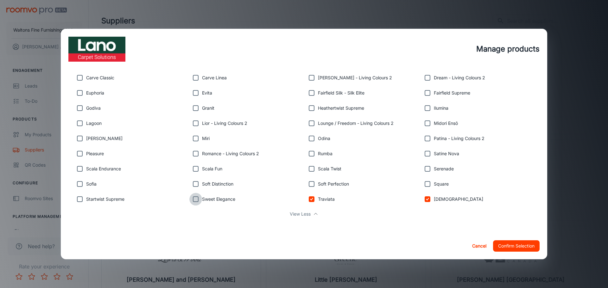
click at [192, 196] on input "checkbox" at bounding box center [195, 199] width 13 height 13
checkbox input "true"
click at [79, 197] on input "checkbox" at bounding box center [79, 199] width 13 height 13
checkbox input "true"
click at [79, 187] on input "checkbox" at bounding box center [79, 184] width 13 height 13
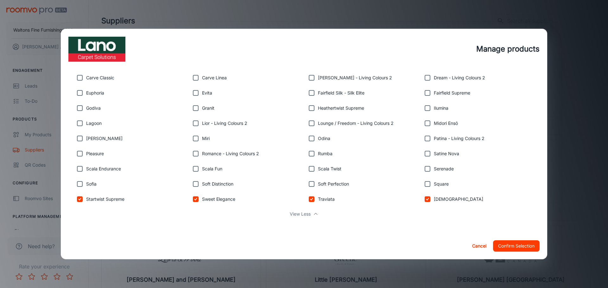
checkbox input "true"
click at [197, 188] on input "checkbox" at bounding box center [195, 184] width 13 height 13
checkbox input "true"
click at [308, 183] on input "checkbox" at bounding box center [311, 184] width 13 height 13
checkbox input "true"
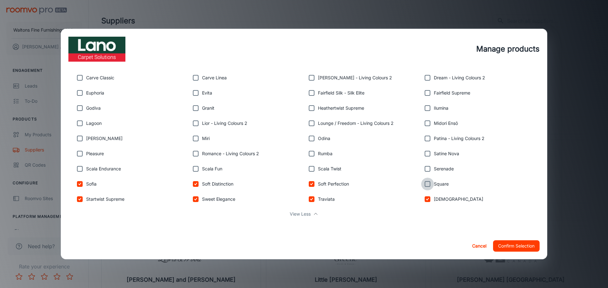
click at [429, 186] on input "checkbox" at bounding box center [427, 184] width 13 height 13
checkbox input "true"
click at [429, 172] on input "checkbox" at bounding box center [427, 169] width 13 height 13
checkbox input "true"
click at [312, 168] on input "checkbox" at bounding box center [311, 169] width 13 height 13
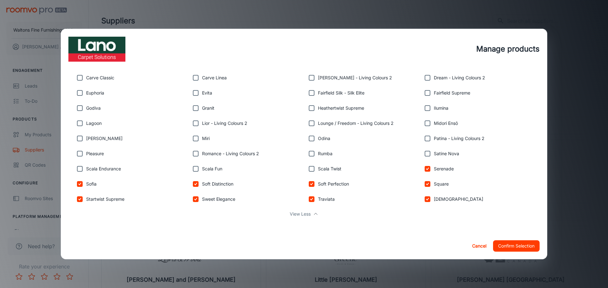
checkbox input "true"
click at [191, 169] on input "checkbox" at bounding box center [195, 169] width 13 height 13
checkbox input "true"
click at [75, 168] on input "checkbox" at bounding box center [79, 169] width 13 height 13
checkbox input "true"
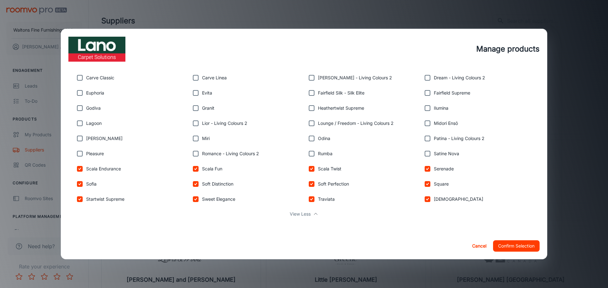
click at [79, 160] on input "checkbox" at bounding box center [79, 153] width 13 height 13
checkbox input "true"
click at [199, 159] on input "checkbox" at bounding box center [195, 153] width 13 height 13
checkbox input "true"
drag, startPoint x: 311, startPoint y: 159, endPoint x: 352, endPoint y: 157, distance: 40.3
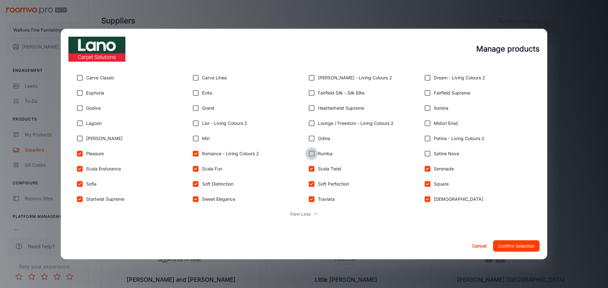
click at [311, 159] on input "checkbox" at bounding box center [311, 153] width 13 height 13
checkbox input "true"
click at [421, 153] on input "checkbox" at bounding box center [427, 153] width 13 height 13
checkbox input "true"
click at [422, 142] on input "checkbox" at bounding box center [427, 138] width 13 height 13
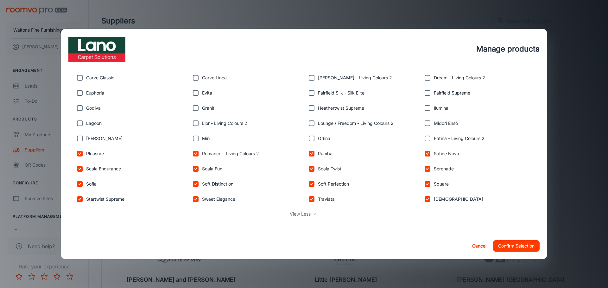
checkbox input "true"
click at [323, 142] on div "Odina" at bounding box center [361, 137] width 116 height 15
click at [314, 141] on input "checkbox" at bounding box center [311, 138] width 13 height 13
checkbox input "true"
click at [296, 143] on div "Miri" at bounding box center [245, 137] width 116 height 15
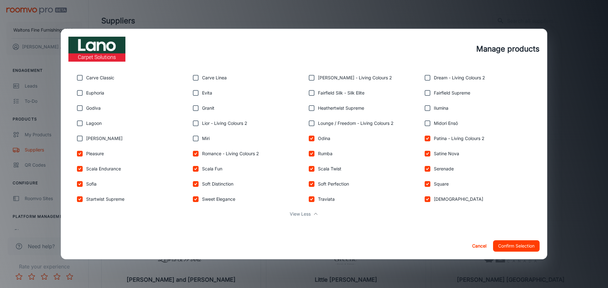
click at [196, 137] on input "checkbox" at bounding box center [195, 138] width 13 height 13
checkbox input "true"
click at [85, 141] on input "checkbox" at bounding box center [79, 138] width 13 height 13
checkbox input "true"
click at [83, 123] on input "checkbox" at bounding box center [79, 123] width 13 height 13
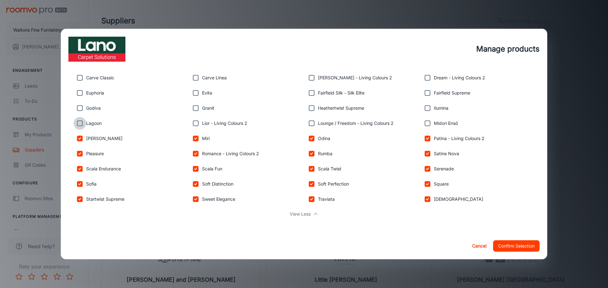
checkbox input "true"
click at [197, 125] on input "checkbox" at bounding box center [195, 123] width 13 height 13
checkbox input "true"
click at [311, 124] on input "checkbox" at bounding box center [311, 123] width 13 height 13
checkbox input "true"
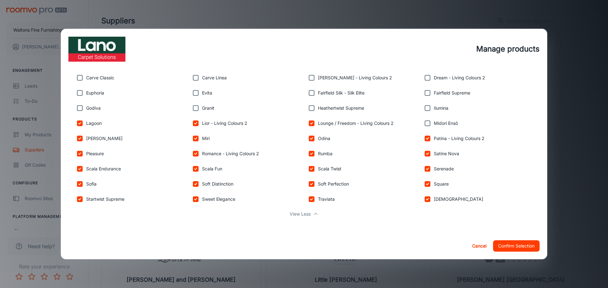
click at [421, 123] on input "checkbox" at bounding box center [427, 123] width 13 height 13
checkbox input "true"
click at [428, 103] on input "checkbox" at bounding box center [427, 108] width 13 height 13
checkbox input "true"
click at [307, 108] on input "checkbox" at bounding box center [311, 108] width 13 height 13
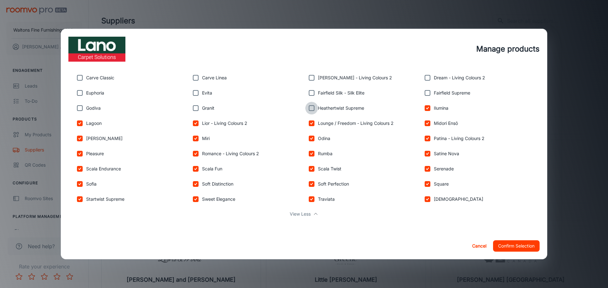
checkbox input "true"
click at [194, 109] on input "checkbox" at bounding box center [195, 108] width 13 height 13
checkbox input "true"
click at [80, 106] on input "checkbox" at bounding box center [79, 108] width 13 height 13
checkbox input "true"
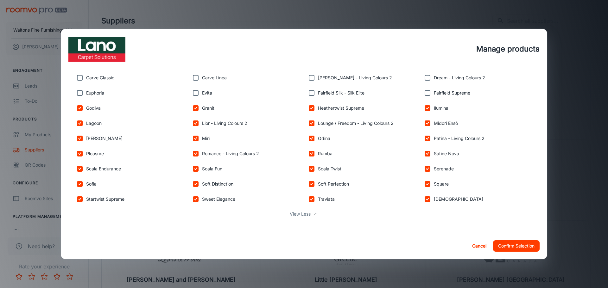
click at [80, 97] on input "checkbox" at bounding box center [79, 93] width 13 height 13
checkbox input "true"
click at [80, 80] on input "checkbox" at bounding box center [79, 78] width 13 height 13
checkbox input "true"
click at [197, 94] on input "checkbox" at bounding box center [195, 93] width 13 height 13
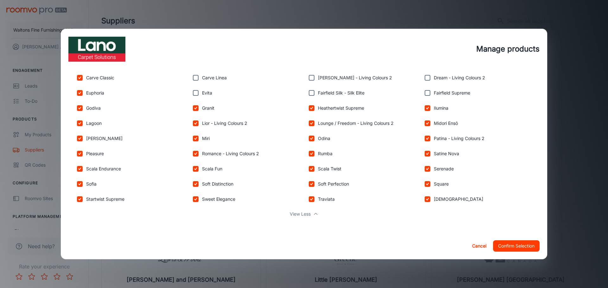
checkbox input "true"
click at [195, 84] on div "Avenue Iii Basalt Vintage Bergamo Boulevard Carve Classic Carve Linea [PERSON_N…" at bounding box center [302, 137] width 463 height 166
drag, startPoint x: 187, startPoint y: 76, endPoint x: 193, endPoint y: 78, distance: 6.7
click at [191, 77] on div "Carve Linea" at bounding box center [245, 76] width 116 height 15
click at [194, 78] on input "checkbox" at bounding box center [195, 78] width 13 height 13
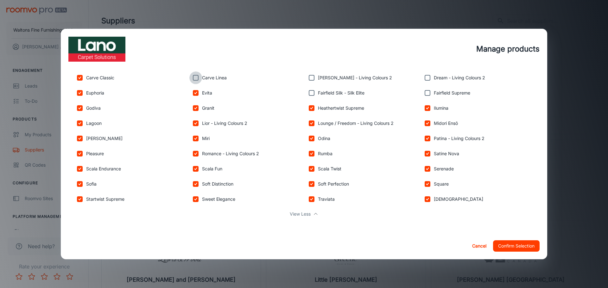
checkbox input "true"
drag, startPoint x: 308, startPoint y: 92, endPoint x: 309, endPoint y: 77, distance: 15.2
click at [308, 91] on input "checkbox" at bounding box center [311, 93] width 13 height 13
checkbox input "true"
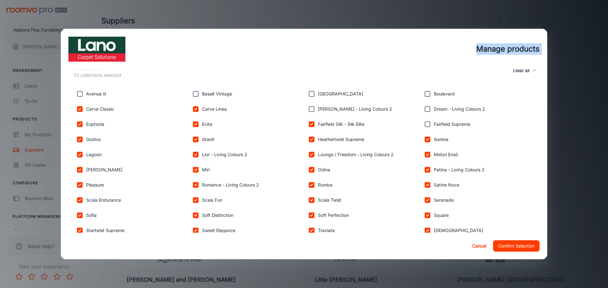
click at [309, 70] on div "Manage products All products are available unless filters are applied. Product …" at bounding box center [304, 144] width 486 height 231
click at [309, 110] on input "checkbox" at bounding box center [311, 109] width 13 height 13
checkbox input "true"
click at [421, 122] on input "checkbox" at bounding box center [427, 124] width 13 height 13
checkbox input "true"
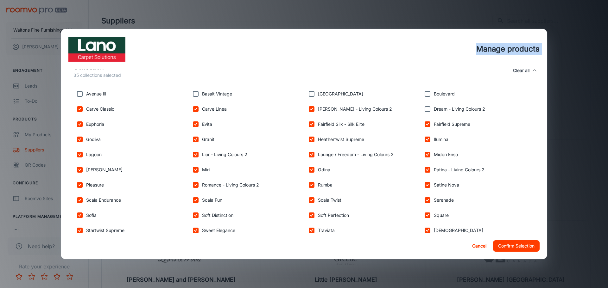
click at [427, 112] on input "checkbox" at bounding box center [427, 109] width 13 height 13
checkbox input "true"
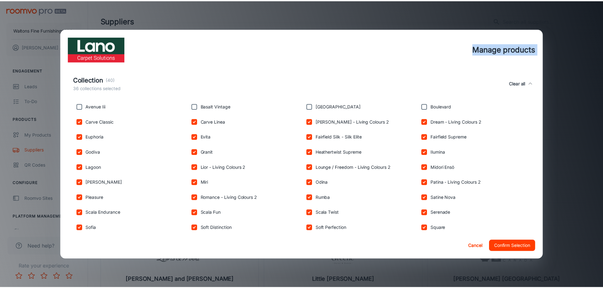
scroll to position [99, 0]
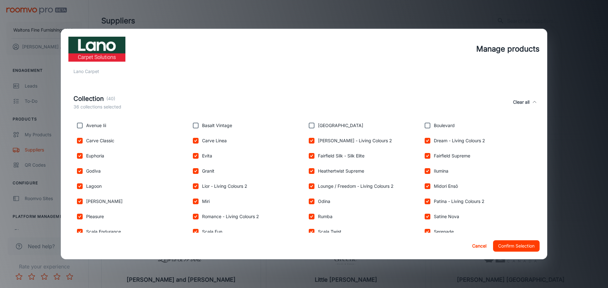
click at [434, 127] on p "Boulevard" at bounding box center [444, 125] width 21 height 7
click at [424, 127] on input "checkbox" at bounding box center [427, 125] width 13 height 13
checkbox input "true"
click at [310, 126] on input "checkbox" at bounding box center [311, 125] width 13 height 13
checkbox input "true"
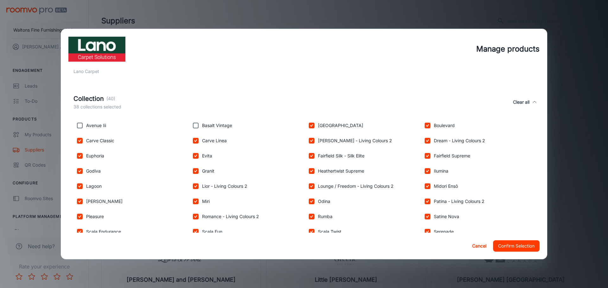
click at [198, 127] on input "checkbox" at bounding box center [195, 125] width 13 height 13
checkbox input "true"
click at [82, 129] on input "checkbox" at bounding box center [79, 125] width 13 height 13
checkbox input "true"
click at [522, 245] on button "Confirm Selection" at bounding box center [516, 246] width 47 height 11
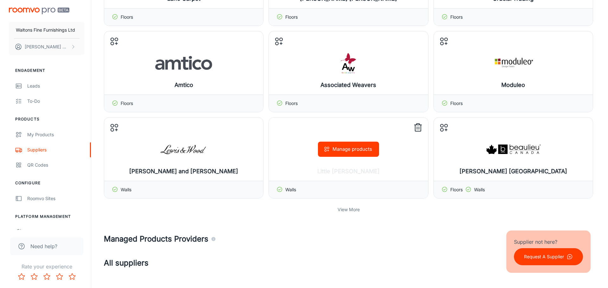
scroll to position [127, 0]
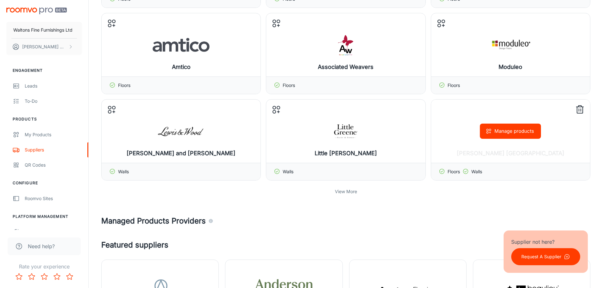
click at [582, 109] on icon at bounding box center [580, 110] width 10 height 10
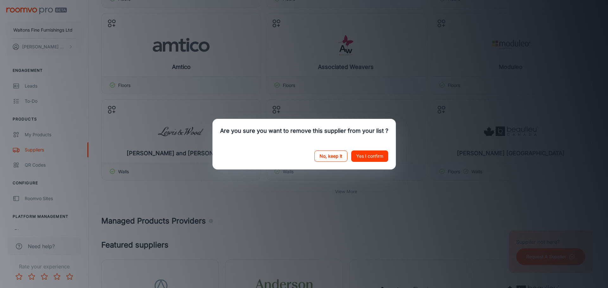
click at [332, 157] on button "No, keep it" at bounding box center [330, 156] width 33 height 11
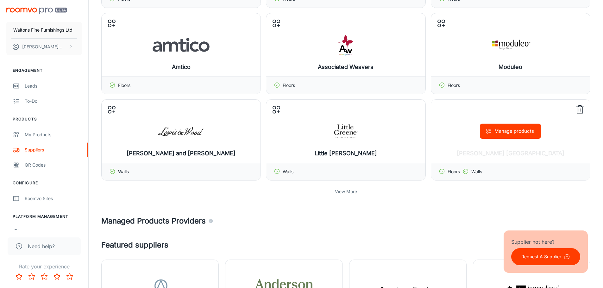
click at [473, 170] on p "Walls" at bounding box center [476, 171] width 11 height 7
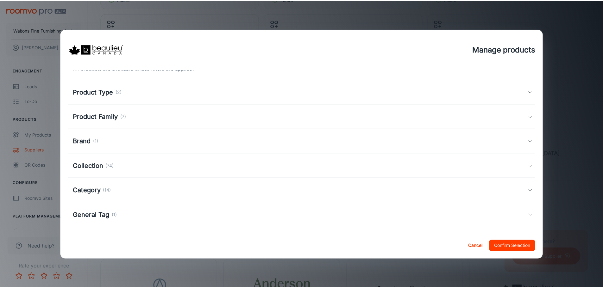
scroll to position [10, 0]
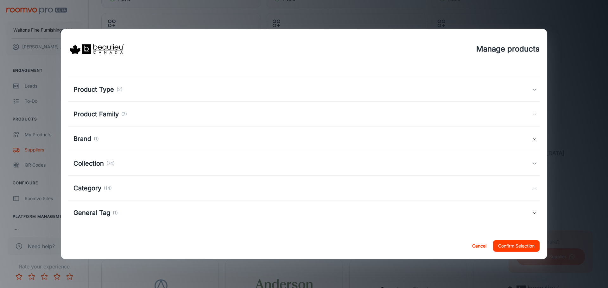
click at [133, 91] on div "Product Type (2)" at bounding box center [302, 89] width 458 height 9
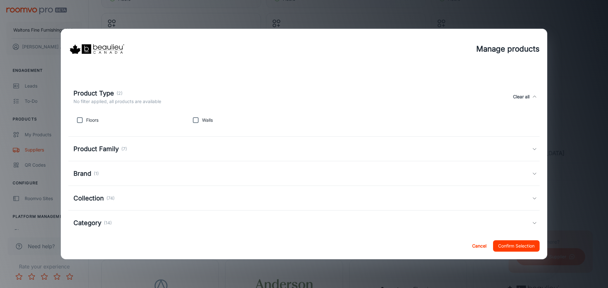
click at [141, 84] on div "Product Type (2) No filter applied, all products are available Clear all" at bounding box center [303, 96] width 471 height 29
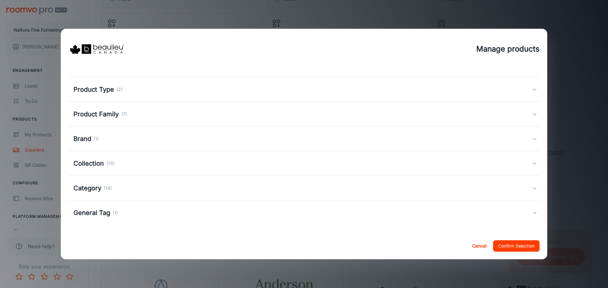
click at [473, 248] on button "Cancel" at bounding box center [479, 246] width 20 height 11
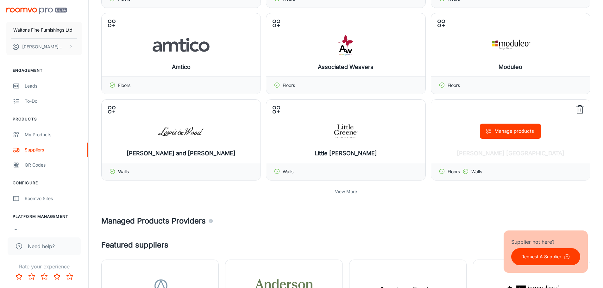
click at [578, 109] on icon at bounding box center [580, 110] width 10 height 10
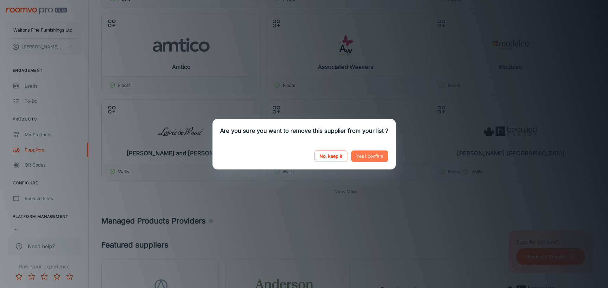
click at [379, 154] on button "Yes I confirm" at bounding box center [369, 156] width 37 height 11
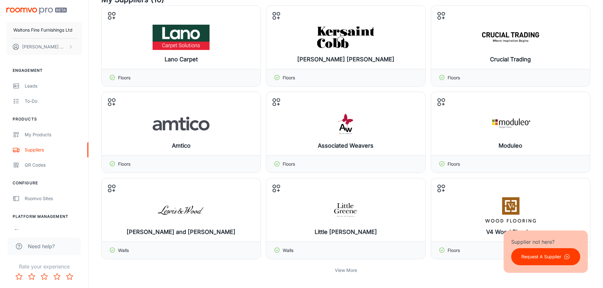
scroll to position [127, 0]
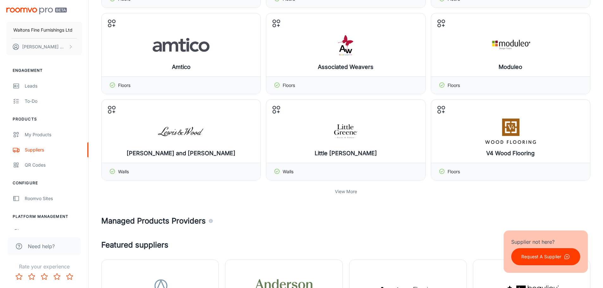
click at [343, 195] on p "View More" at bounding box center [346, 191] width 22 height 7
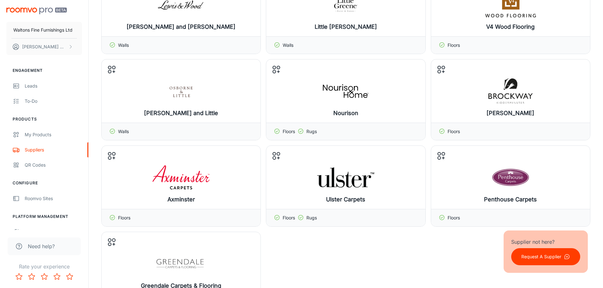
scroll to position [285, 0]
